Goal: Register for event/course

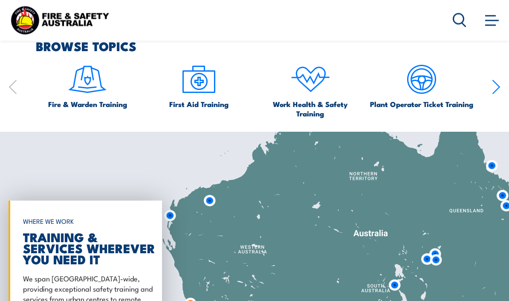
scroll to position [502, 0]
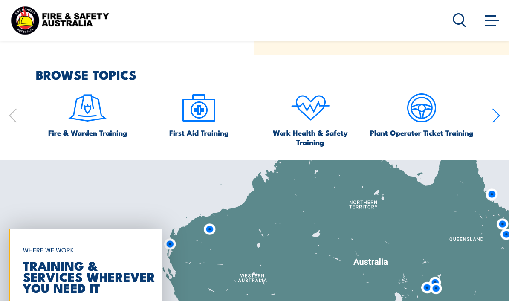
click at [488, 147] on div "Fire & Warden Training First Aid Training Work Health & Safety Training Plant O…" at bounding box center [255, 117] width 492 height 59
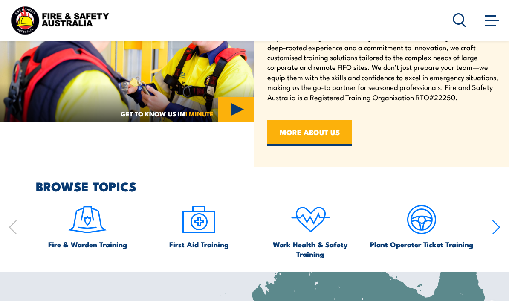
scroll to position [356, 0]
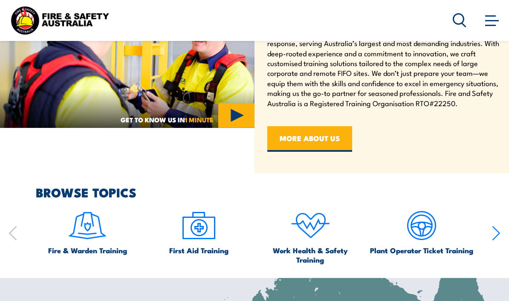
click at [491, 248] on div "Fire & Warden Training First Aid Training Work Health & Safety Training Plant O…" at bounding box center [255, 235] width 492 height 59
click at [493, 242] on icon "button" at bounding box center [496, 233] width 9 height 17
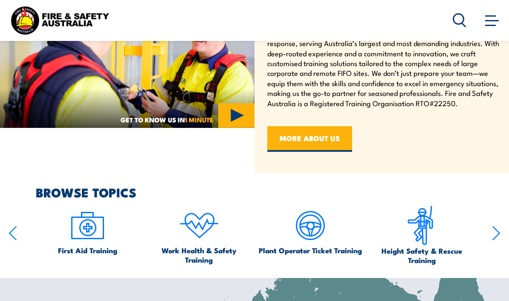
click at [499, 240] on icon "button" at bounding box center [496, 233] width 7 height 14
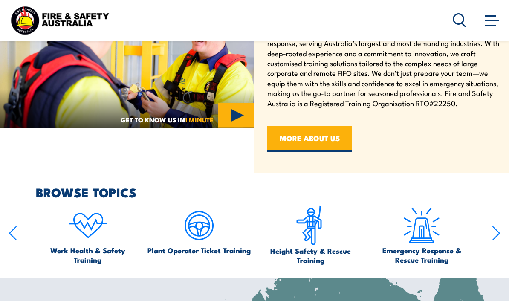
click at [496, 242] on icon "button" at bounding box center [496, 233] width 9 height 17
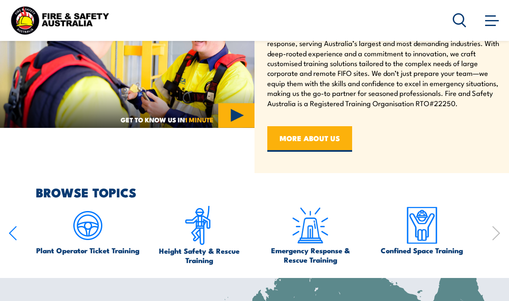
click at [496, 240] on icon "button" at bounding box center [496, 233] width 7 height 14
click at [496, 242] on icon "button" at bounding box center [496, 233] width 9 height 17
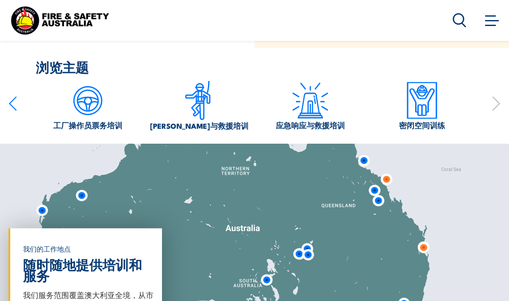
scroll to position [479, 0]
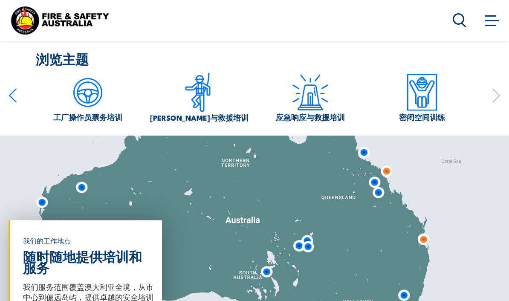
click at [315, 113] on img at bounding box center [310, 93] width 40 height 40
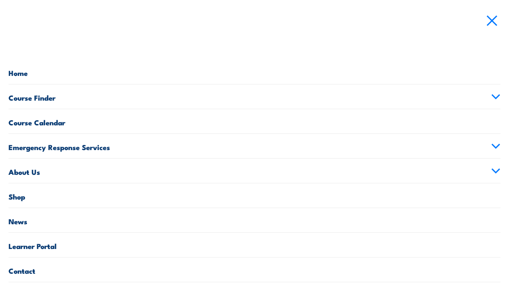
click at [488, 99] on link "Course Finder" at bounding box center [255, 96] width 492 height 24
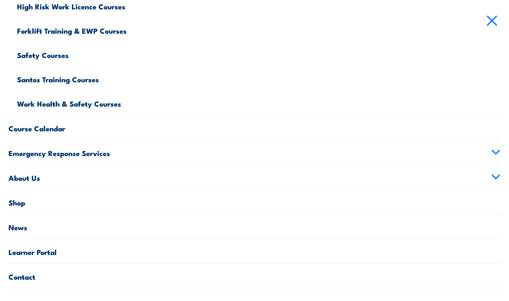
scroll to position [367, 0]
